Goal: Information Seeking & Learning: Learn about a topic

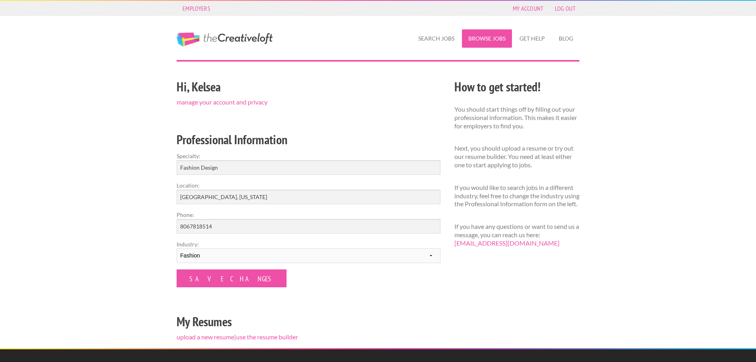
click at [482, 40] on link "Browse Jobs" at bounding box center [487, 38] width 50 height 18
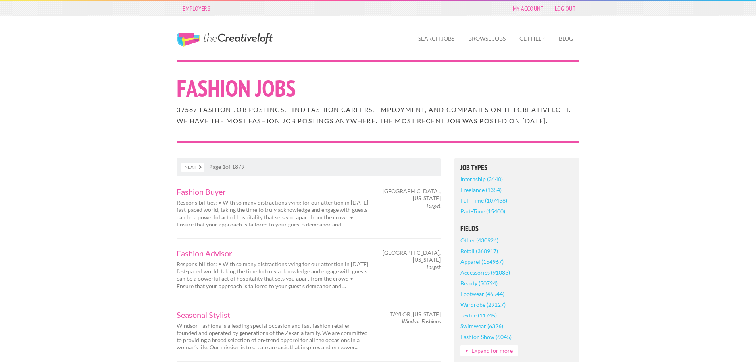
click at [494, 206] on link "Full-Time (107438)" at bounding box center [484, 200] width 47 height 11
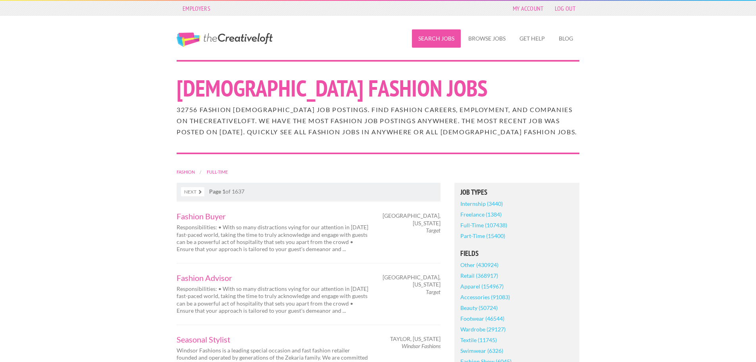
click at [447, 40] on link "Search Jobs" at bounding box center [436, 38] width 49 height 18
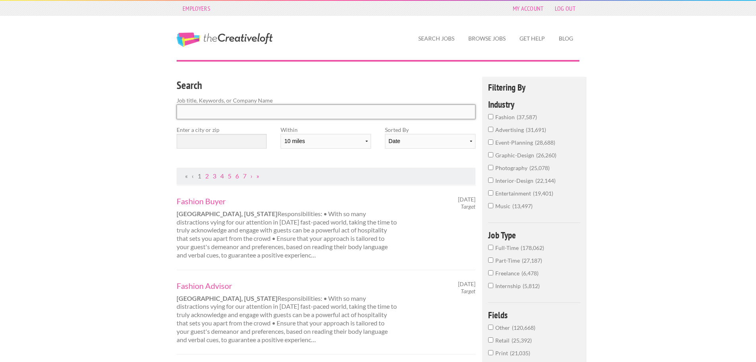
click at [225, 113] on input "Search" at bounding box center [326, 111] width 299 height 15
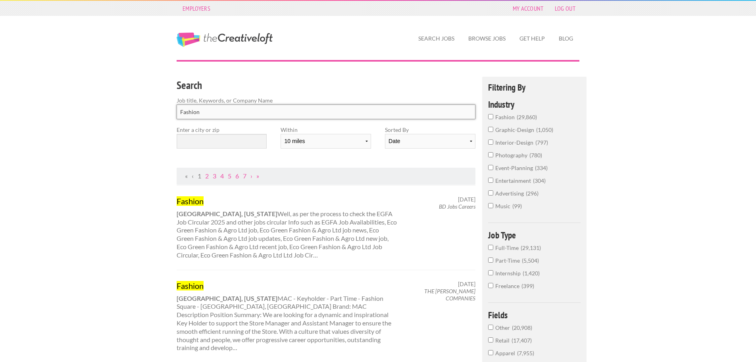
type input "Fashion"
click at [224, 141] on input "text" at bounding box center [222, 141] width 90 height 15
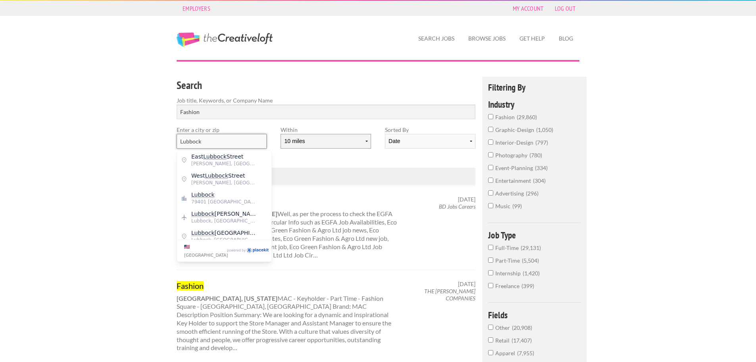
type input "Lubbock"
click at [305, 141] on select "10 miles 20 miles 50 miles 100 miles 200 miles 300 miles 400 miles 500 miles" at bounding box center [326, 141] width 90 height 15
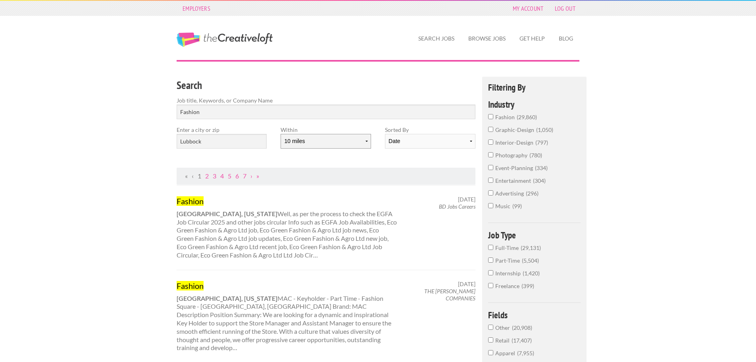
select select "20"
click at [281, 134] on select "10 miles 20 miles 50 miles 100 miles 200 miles 300 miles 400 miles 500 miles" at bounding box center [326, 141] width 90 height 15
click at [404, 141] on select "Date Relevance" at bounding box center [430, 141] width 90 height 15
click at [239, 143] on input "Lubbock" at bounding box center [222, 141] width 90 height 15
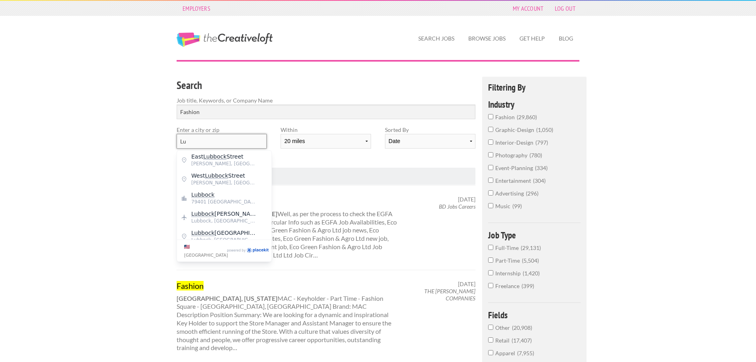
type input "L"
click at [198, 156] on span "Lubbock" at bounding box center [223, 156] width 65 height 7
type input "Lubbock"
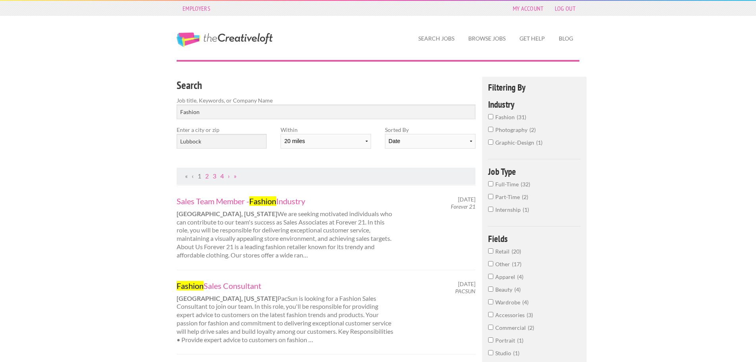
click at [492, 184] on input "Full-Time 32" at bounding box center [490, 183] width 5 height 5
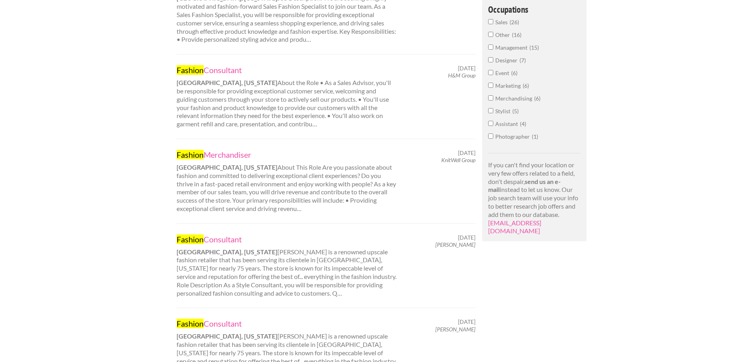
scroll to position [397, 0]
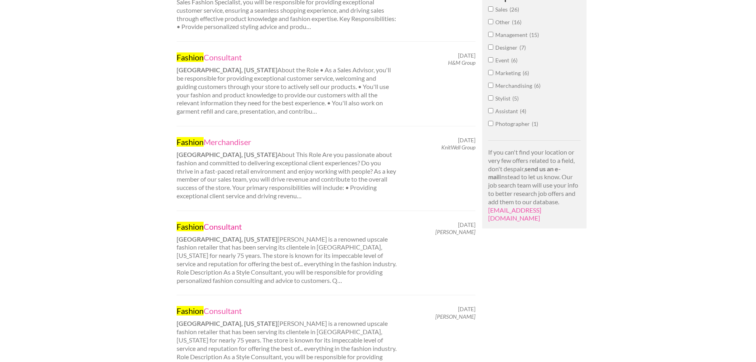
click at [220, 226] on link "Fashion Consultant" at bounding box center [287, 226] width 221 height 10
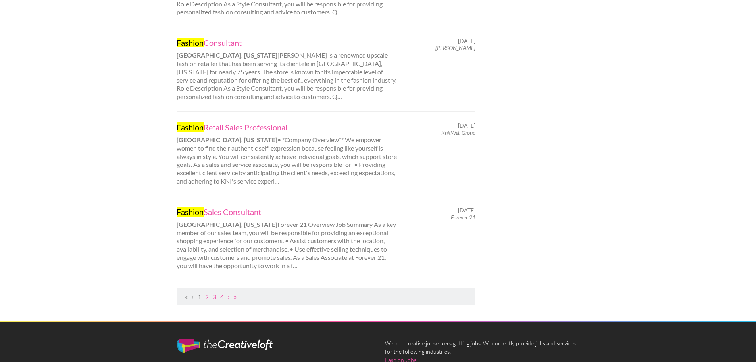
scroll to position [754, 0]
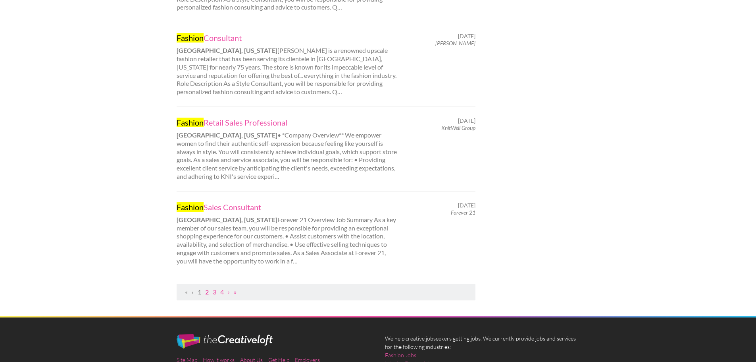
click at [209, 291] on link "2" at bounding box center [207, 292] width 4 height 8
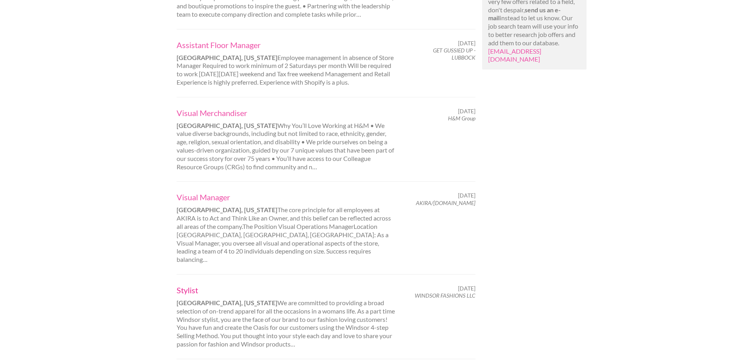
scroll to position [596, 0]
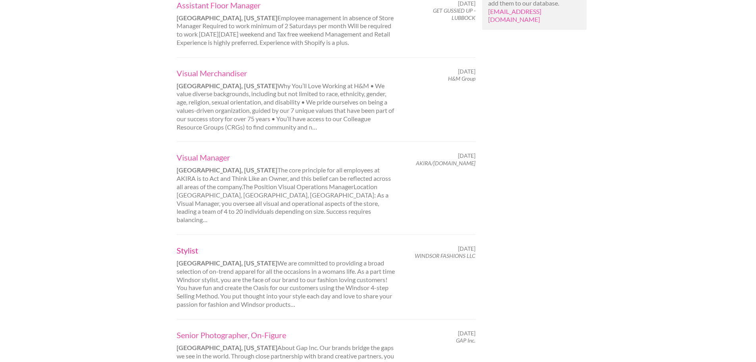
click at [189, 245] on link "Stylist" at bounding box center [287, 250] width 221 height 10
click at [212, 152] on link "Visual Manager" at bounding box center [287, 157] width 221 height 10
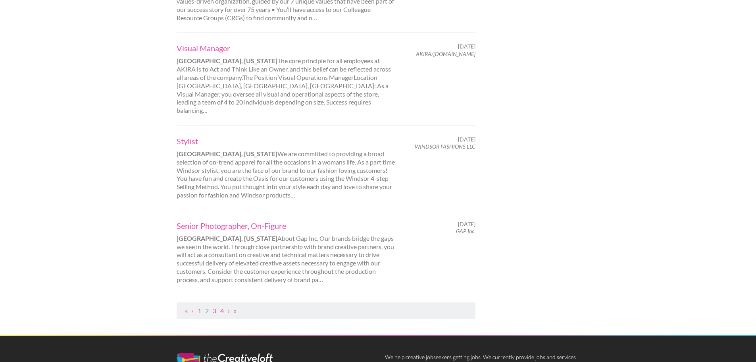
scroll to position [715, 0]
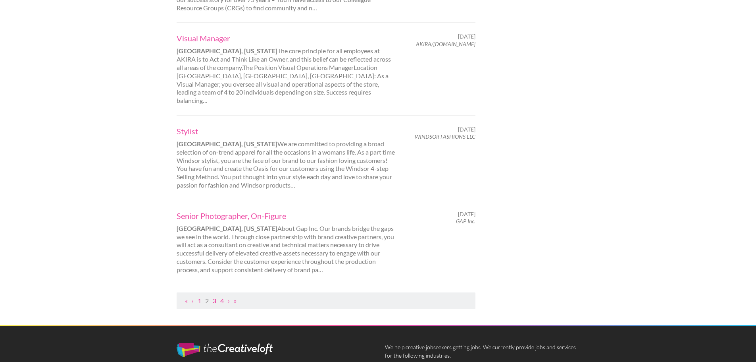
click at [216, 297] on link "3" at bounding box center [215, 301] width 4 height 8
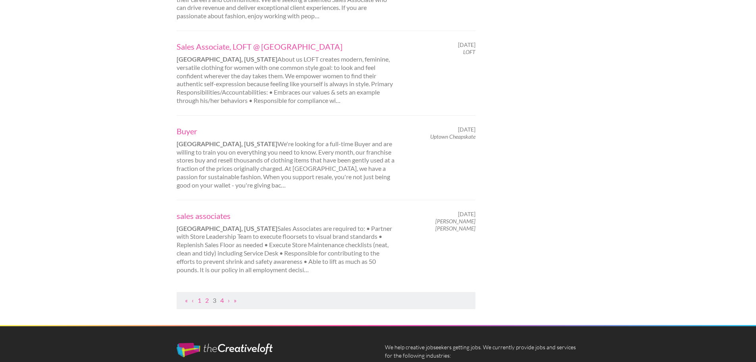
scroll to position [754, 0]
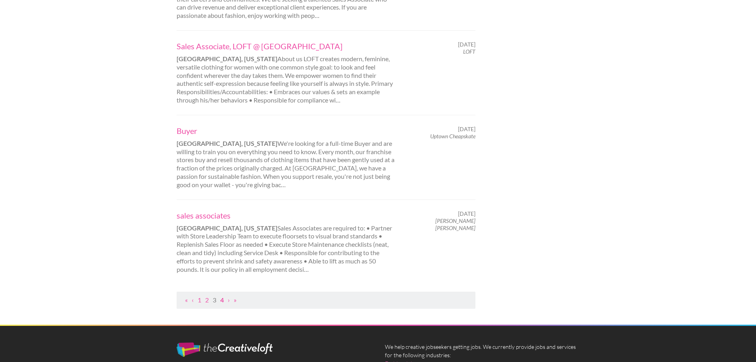
click at [222, 296] on link "4" at bounding box center [222, 300] width 4 height 8
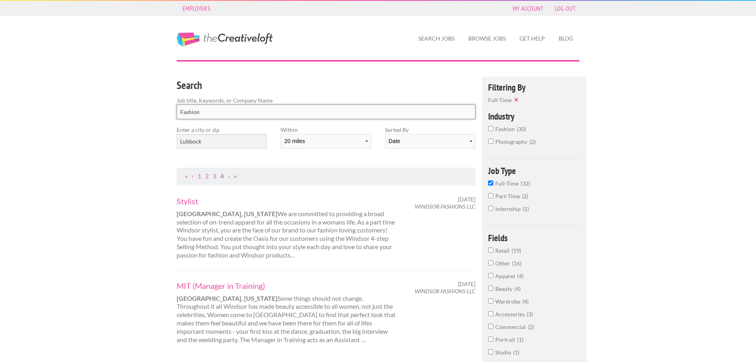
drag, startPoint x: 215, startPoint y: 115, endPoint x: 135, endPoint y: 108, distance: 80.9
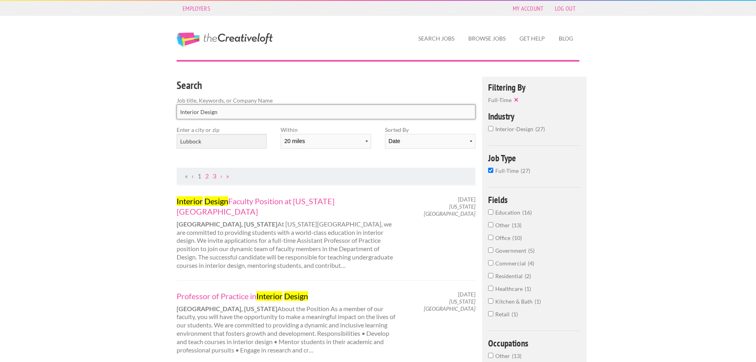
type input "Interior Design"
click button "submit" at bounding box center [0, 0] width 0 height 0
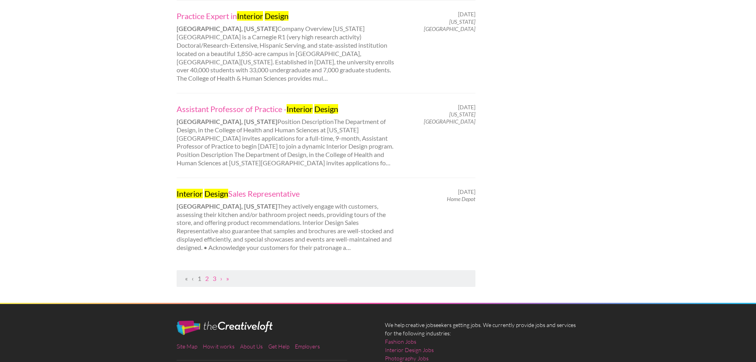
scroll to position [794, 0]
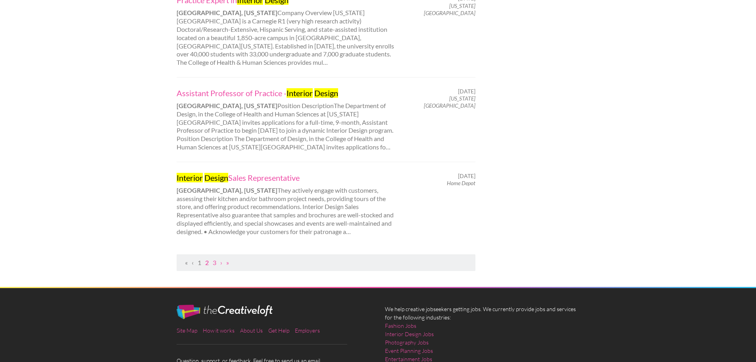
click at [209, 258] on link "2" at bounding box center [207, 262] width 4 height 8
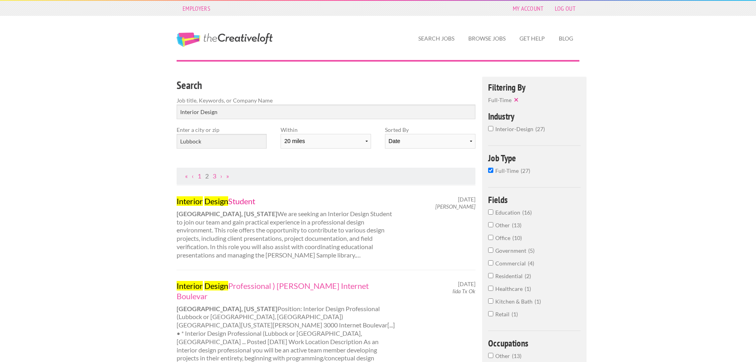
click at [226, 199] on mark "Design" at bounding box center [216, 201] width 24 height 10
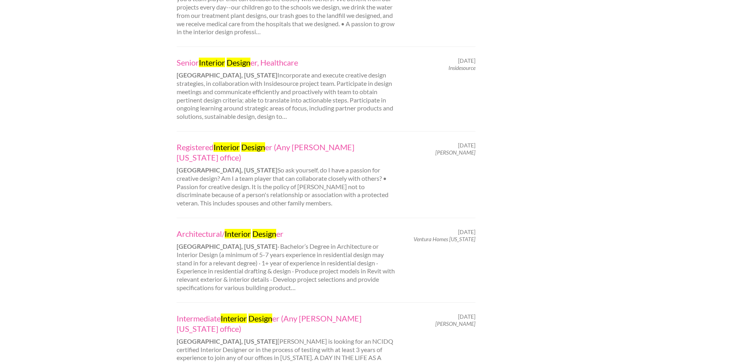
scroll to position [754, 0]
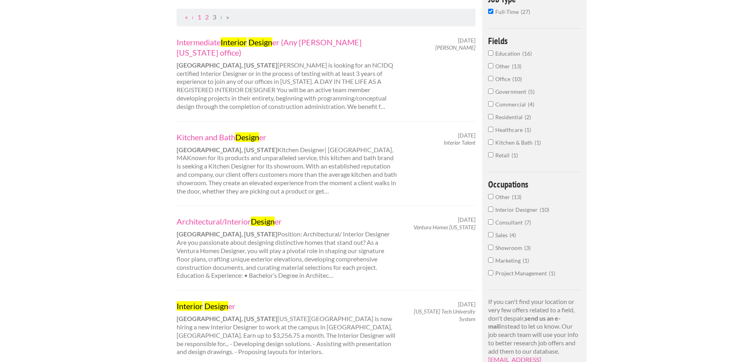
scroll to position [318, 0]
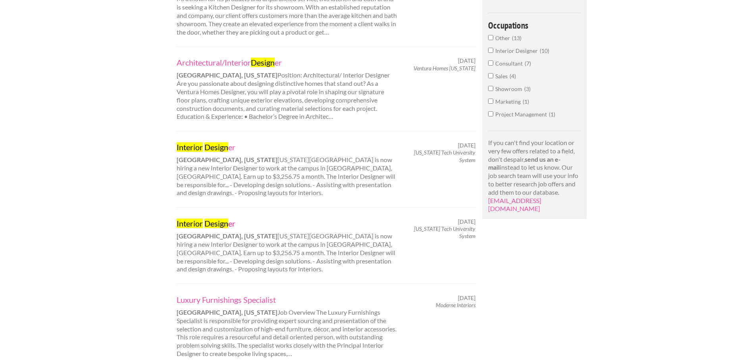
click at [209, 218] on mark "Design" at bounding box center [216, 223] width 24 height 10
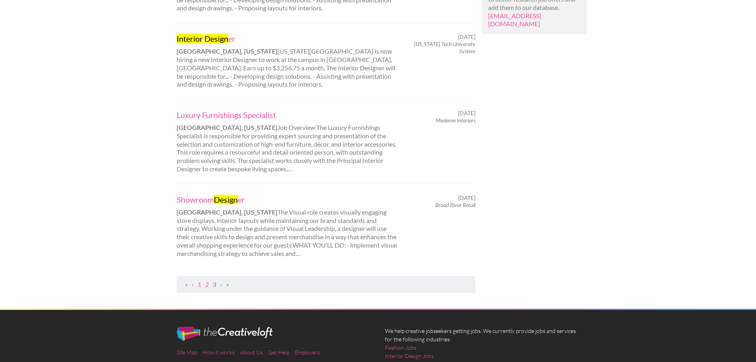
scroll to position [516, 0]
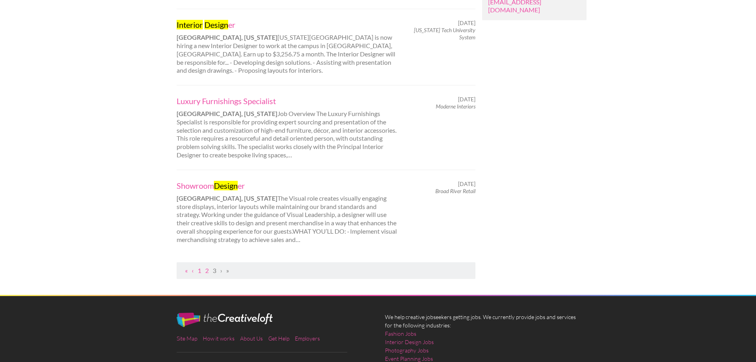
click at [198, 170] on div "Showroom Design er Lubbock, Texas The Visual role creates visually engaging sto…" at bounding box center [326, 212] width 299 height 85
click at [198, 180] on link "Showroom Design er" at bounding box center [287, 185] width 221 height 10
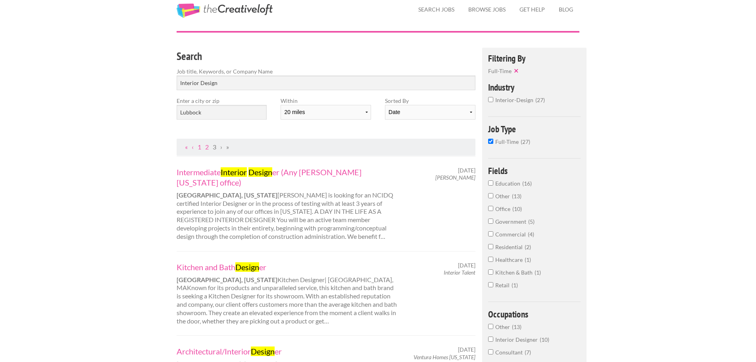
scroll to position [0, 0]
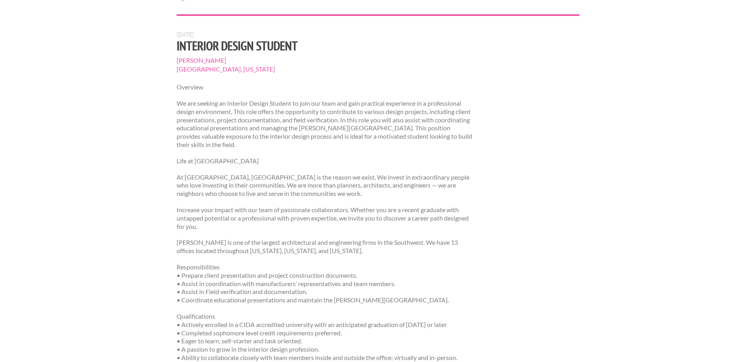
scroll to position [199, 0]
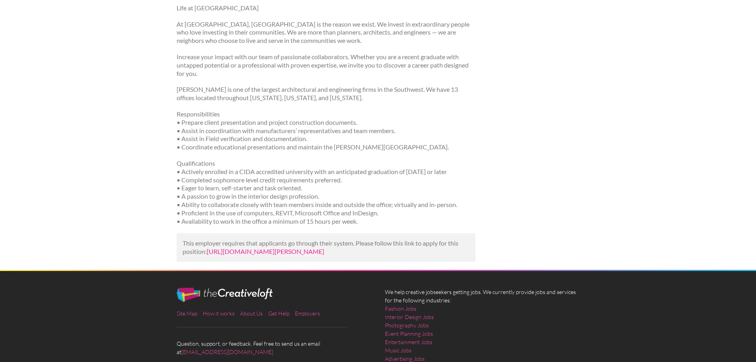
click at [316, 251] on link "https://careers-parkhill.icims.com/jobs/1160/interior-design-student/job?utm_ca…" at bounding box center [266, 251] width 118 height 8
